Goal: Information Seeking & Learning: Learn about a topic

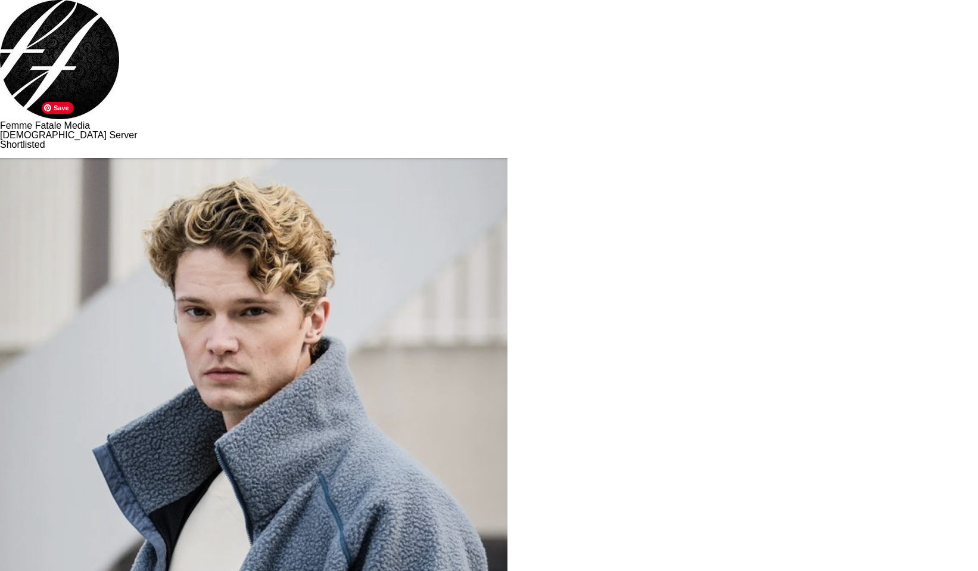
click at [93, 161] on img at bounding box center [253, 416] width 507 height 533
